Goal: Information Seeking & Learning: Learn about a topic

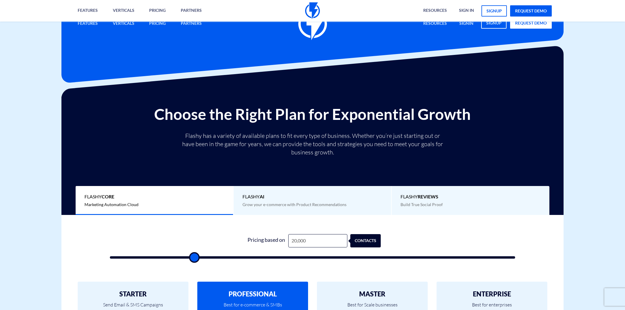
scroll to position [131, 0]
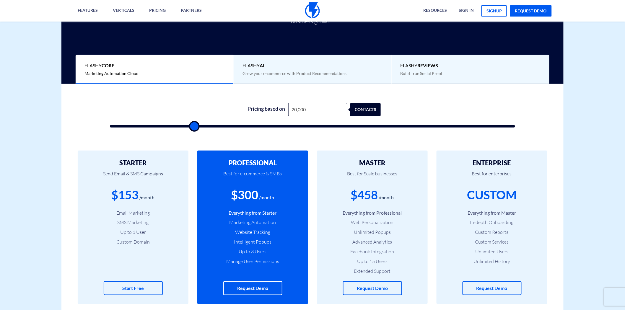
click at [313, 110] on input "20,000" at bounding box center [317, 109] width 59 height 13
type input "8"
type input "500"
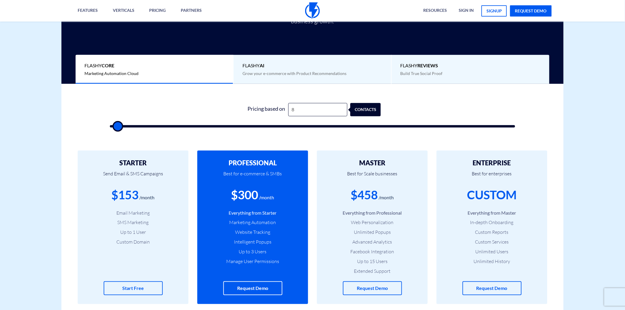
type input "80"
type input "500"
type input "800"
type input "1000"
type input "8,000"
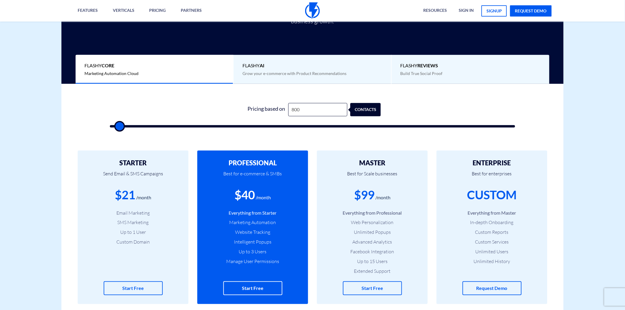
type input "8000"
type input "8,000"
